Goal: Task Accomplishment & Management: Complete application form

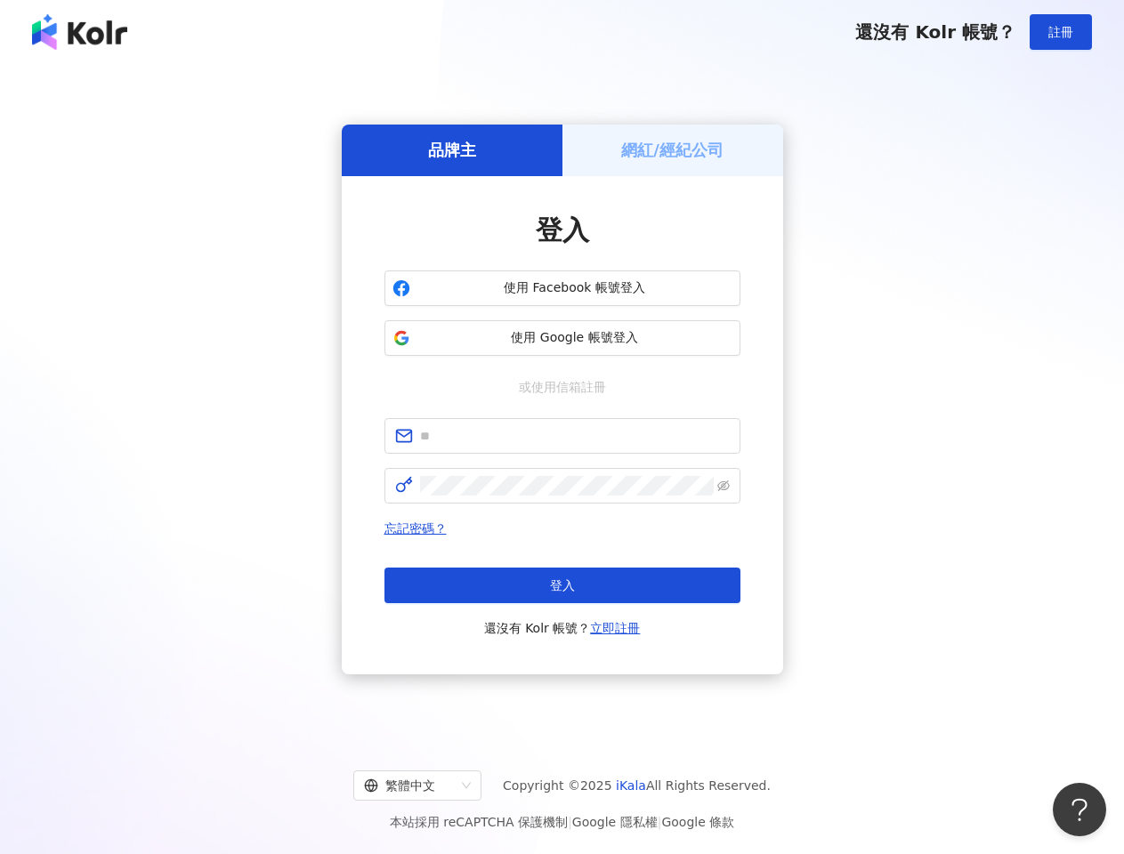
click at [1061, 32] on span "註冊" at bounding box center [1060, 32] width 25 height 14
click at [452, 149] on h5 "品牌主" at bounding box center [452, 150] width 48 height 22
click at [673, 149] on h5 "網紅/經紀公司" at bounding box center [672, 150] width 102 height 22
click at [562, 288] on span "使用 Facebook 帳號登入" at bounding box center [574, 288] width 315 height 18
click at [562, 338] on span "使用 Google 帳號登入" at bounding box center [574, 338] width 315 height 18
